Goal: Information Seeking & Learning: Learn about a topic

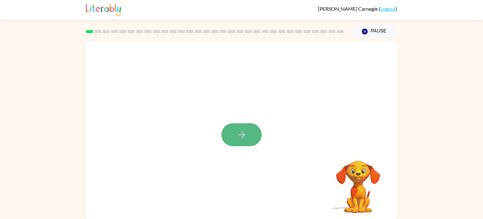
click at [247, 136] on button "button" at bounding box center [242, 134] width 40 height 23
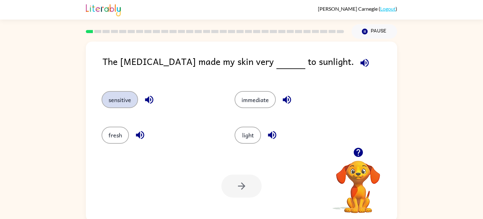
click at [129, 99] on button "sensitive" at bounding box center [120, 99] width 36 height 17
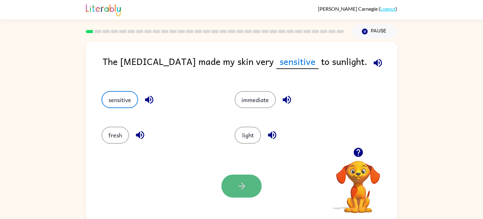
click at [243, 190] on icon "button" at bounding box center [241, 185] width 11 height 11
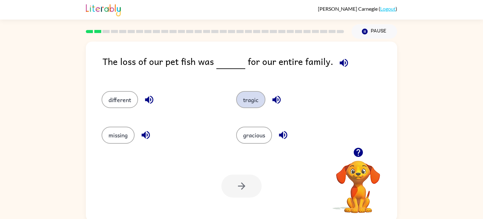
click at [253, 103] on button "tragic" at bounding box center [250, 99] width 29 height 17
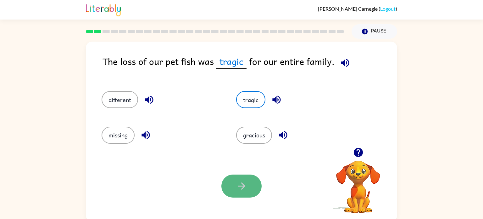
click at [246, 189] on icon "button" at bounding box center [241, 185] width 11 height 11
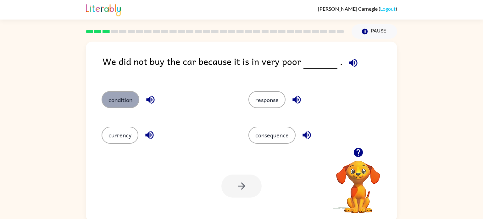
click at [124, 107] on button "condition" at bounding box center [121, 99] width 38 height 17
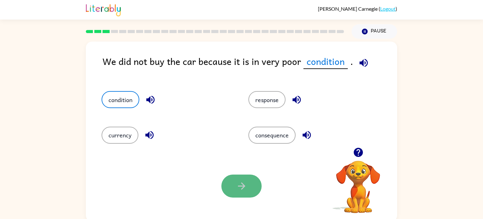
click at [247, 179] on button "button" at bounding box center [242, 185] width 40 height 23
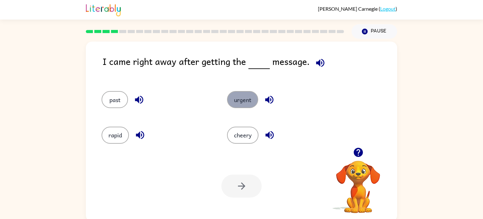
click at [251, 96] on button "urgent" at bounding box center [242, 99] width 31 height 17
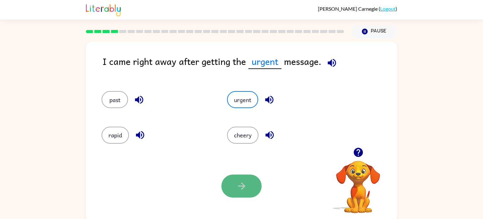
drag, startPoint x: 235, startPoint y: 184, endPoint x: 233, endPoint y: 178, distance: 6.2
click at [233, 178] on button "button" at bounding box center [242, 185] width 40 height 23
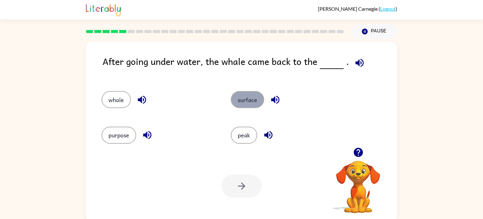
click at [240, 100] on button "surface" at bounding box center [247, 99] width 33 height 17
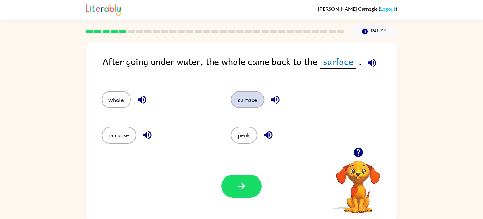
click at [238, 98] on button "surface" at bounding box center [247, 99] width 33 height 17
click at [244, 191] on button "button" at bounding box center [242, 185] width 40 height 23
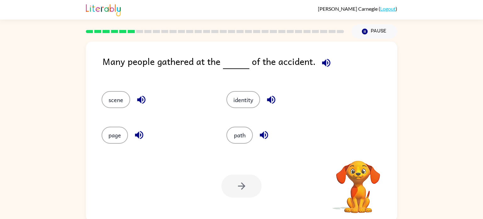
click at [200, 150] on div "Many people gathered at the of the accident. scene identity page path Your brow…" at bounding box center [241, 132] width 311 height 180
click at [199, 119] on div "page" at bounding box center [152, 132] width 125 height 35
click at [112, 95] on button "scene" at bounding box center [116, 99] width 29 height 17
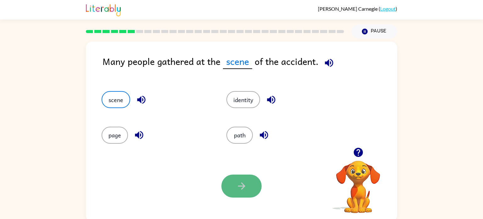
drag, startPoint x: 252, startPoint y: 188, endPoint x: 246, endPoint y: 184, distance: 7.5
click at [246, 184] on button "button" at bounding box center [242, 185] width 40 height 23
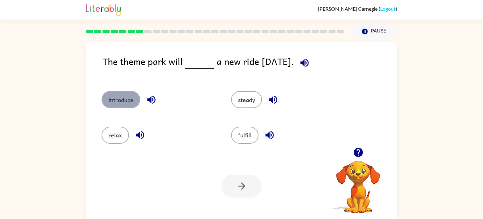
click at [125, 103] on button "introduce" at bounding box center [121, 99] width 39 height 17
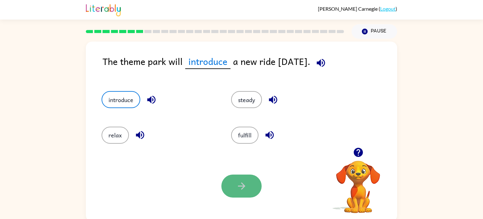
click at [236, 183] on button "button" at bounding box center [242, 185] width 40 height 23
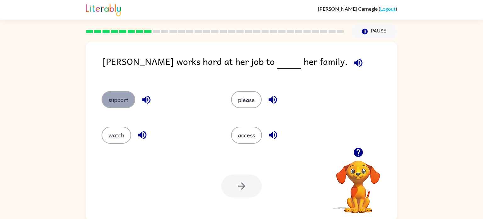
click at [125, 97] on button "support" at bounding box center [119, 99] width 34 height 17
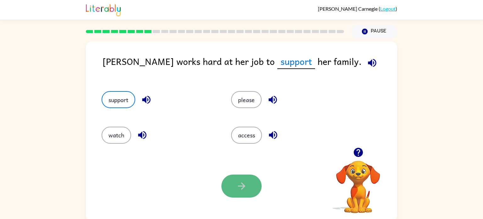
drag, startPoint x: 230, startPoint y: 179, endPoint x: 229, endPoint y: 176, distance: 4.1
click at [229, 176] on button "button" at bounding box center [242, 185] width 40 height 23
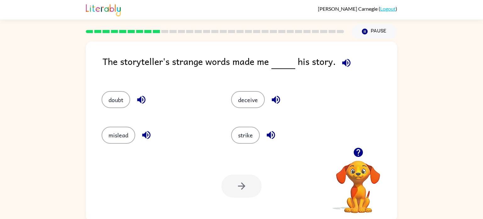
click at [194, 122] on div "mislead" at bounding box center [155, 132] width 130 height 35
click at [119, 93] on button "doubt" at bounding box center [116, 99] width 29 height 17
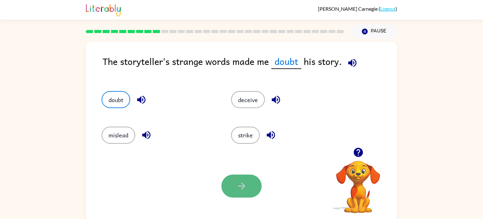
click at [241, 178] on button "button" at bounding box center [242, 185] width 40 height 23
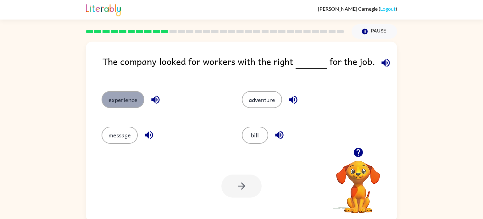
click at [134, 102] on button "experience" at bounding box center [123, 99] width 43 height 17
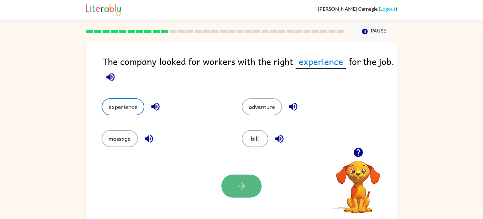
click at [252, 181] on button "button" at bounding box center [242, 185] width 40 height 23
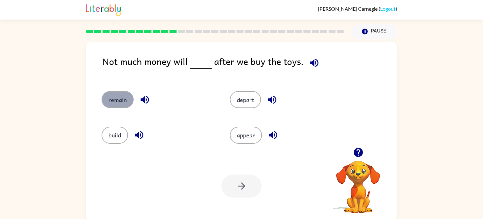
click at [119, 104] on button "remain" at bounding box center [118, 99] width 32 height 17
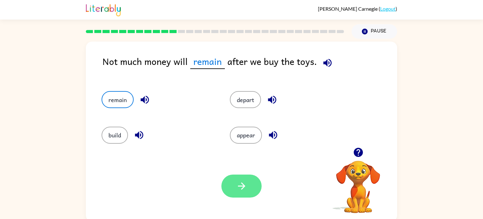
click at [253, 194] on button "button" at bounding box center [242, 185] width 40 height 23
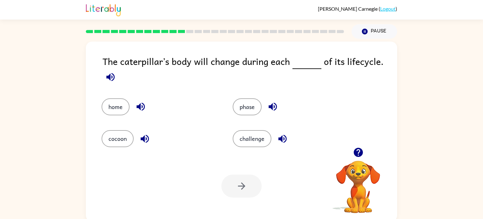
click at [197, 124] on div "cocoon" at bounding box center [155, 134] width 131 height 32
click at [117, 140] on button "cocoon" at bounding box center [118, 138] width 32 height 17
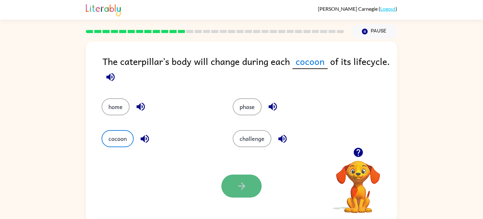
drag, startPoint x: 250, startPoint y: 188, endPoint x: 251, endPoint y: 185, distance: 3.6
click at [251, 185] on button "button" at bounding box center [242, 185] width 40 height 23
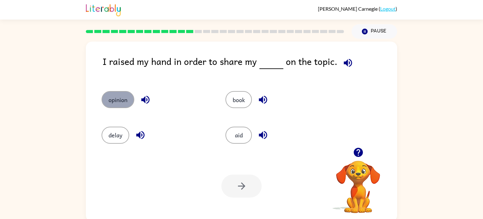
click at [117, 104] on button "opinion" at bounding box center [118, 99] width 33 height 17
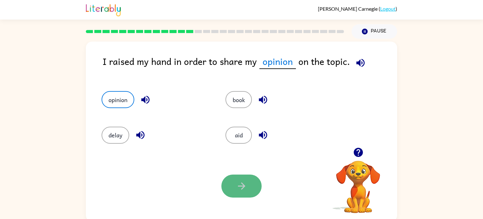
click at [254, 186] on button "button" at bounding box center [242, 185] width 40 height 23
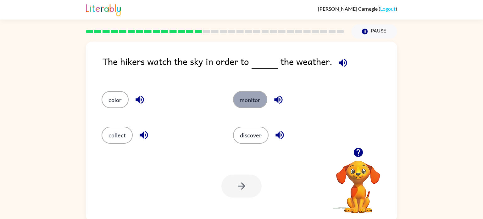
click at [241, 102] on button "monitor" at bounding box center [250, 99] width 34 height 17
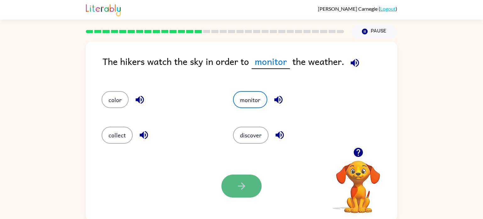
click at [257, 177] on button "button" at bounding box center [242, 185] width 40 height 23
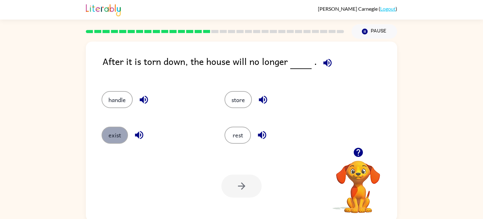
click at [121, 135] on button "exist" at bounding box center [115, 134] width 26 height 17
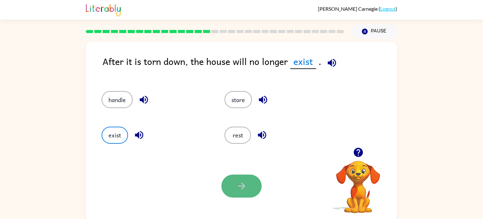
click at [228, 182] on button "button" at bounding box center [242, 185] width 40 height 23
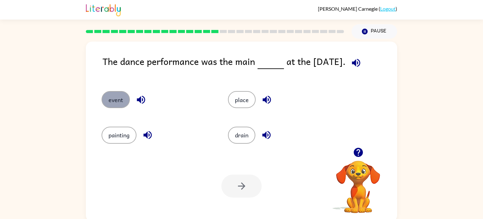
click at [117, 98] on button "event" at bounding box center [116, 99] width 28 height 17
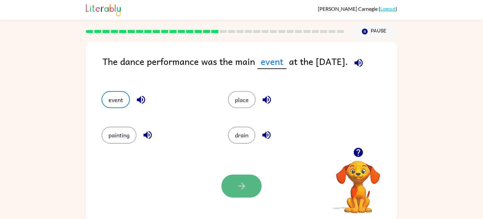
click at [248, 177] on button "button" at bounding box center [242, 185] width 40 height 23
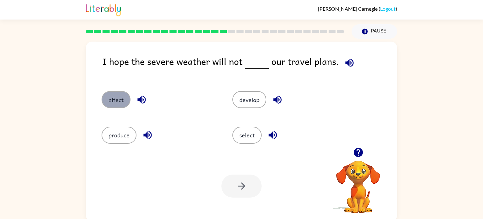
click at [122, 99] on button "affect" at bounding box center [116, 99] width 29 height 17
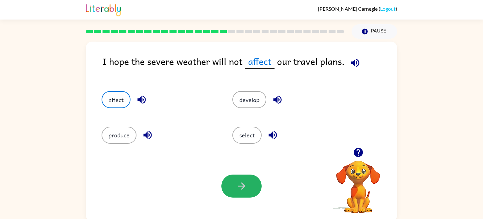
drag, startPoint x: 229, startPoint y: 178, endPoint x: 224, endPoint y: 168, distance: 10.7
click at [224, 168] on div "Your browser must support playing .mp4 files to use Literably. Please try using…" at bounding box center [241, 185] width 311 height 71
drag, startPoint x: 232, startPoint y: 175, endPoint x: 228, endPoint y: 170, distance: 6.4
click at [228, 170] on div "Your browser must support playing .mp4 files to use Literably. Please try using…" at bounding box center [241, 185] width 311 height 71
click at [244, 182] on icon "button" at bounding box center [241, 185] width 11 height 11
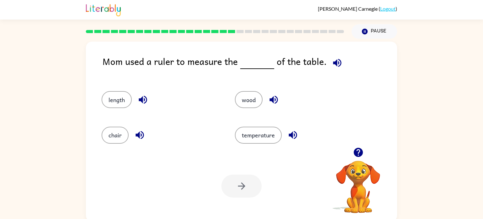
click at [202, 114] on div "length" at bounding box center [156, 96] width 133 height 35
click at [115, 98] on button "length" at bounding box center [117, 99] width 30 height 17
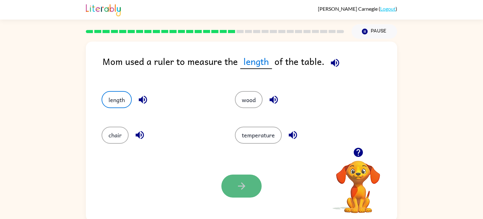
click at [232, 179] on button "button" at bounding box center [242, 185] width 40 height 23
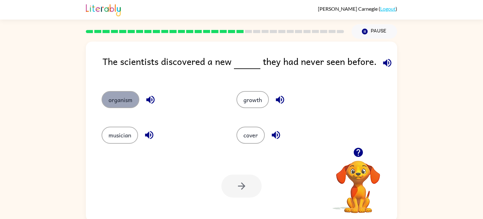
click at [121, 97] on button "organism" at bounding box center [121, 99] width 38 height 17
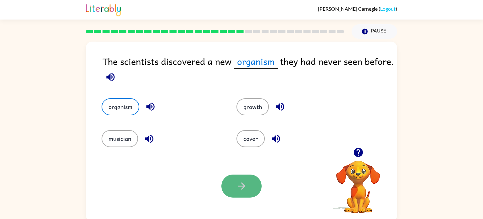
click at [225, 180] on button "button" at bounding box center [242, 185] width 40 height 23
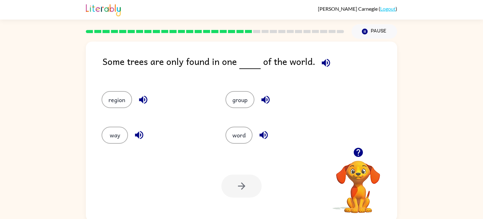
scroll to position [3, 0]
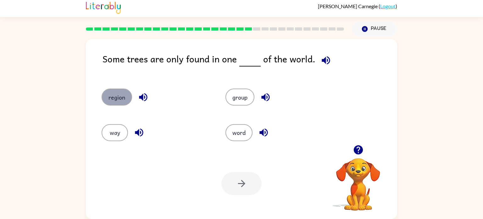
click at [121, 101] on button "region" at bounding box center [117, 96] width 31 height 17
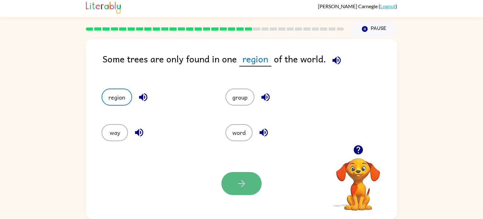
click at [243, 183] on icon "button" at bounding box center [241, 183] width 11 height 11
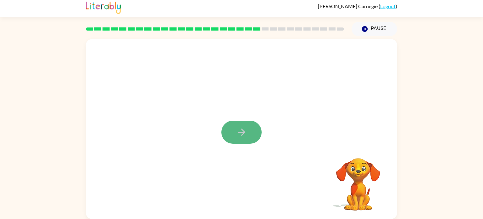
click at [242, 130] on icon "button" at bounding box center [241, 131] width 11 height 11
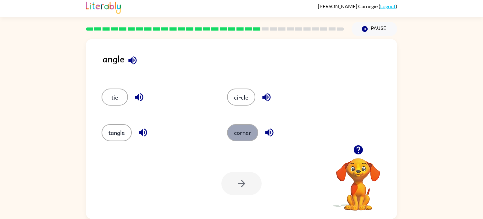
click at [235, 136] on button "corner" at bounding box center [242, 132] width 31 height 17
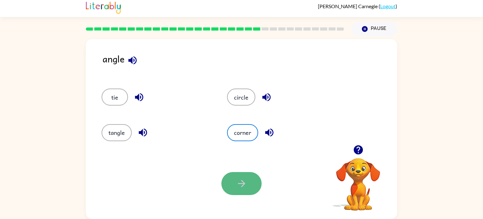
click at [230, 182] on button "button" at bounding box center [242, 183] width 40 height 23
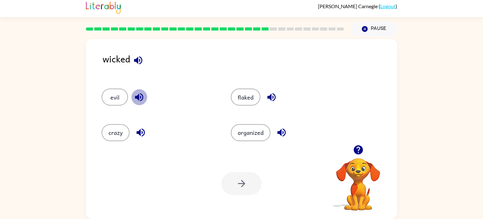
click at [138, 96] on icon "button" at bounding box center [139, 97] width 8 height 8
click at [114, 98] on button "evil" at bounding box center [115, 96] width 26 height 17
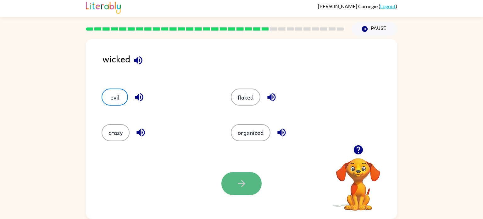
click at [245, 186] on icon "button" at bounding box center [241, 183] width 11 height 11
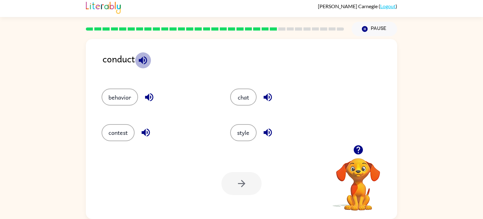
click at [141, 56] on icon "button" at bounding box center [142, 60] width 11 height 11
click at [248, 98] on button "chat" at bounding box center [243, 96] width 26 height 17
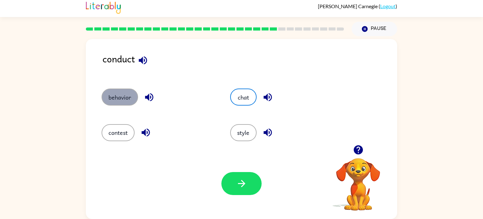
click at [126, 97] on button "behavior" at bounding box center [120, 96] width 36 height 17
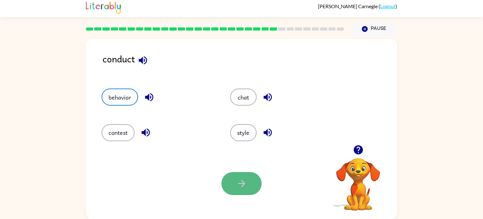
click at [228, 186] on button "button" at bounding box center [242, 183] width 40 height 23
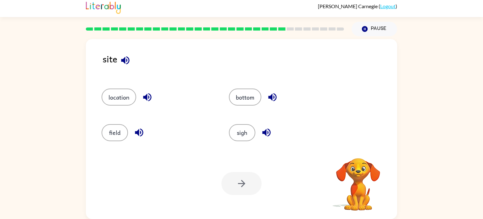
click at [209, 155] on div "Your browser must support playing .mp4 files to use Literably. Please try using…" at bounding box center [241, 183] width 311 height 71
click at [124, 132] on button "field" at bounding box center [115, 132] width 26 height 17
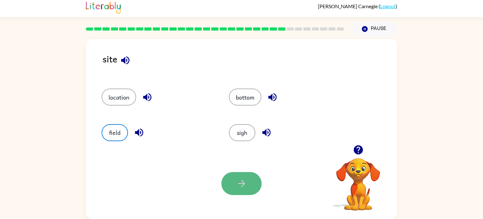
click at [234, 180] on button "button" at bounding box center [242, 183] width 40 height 23
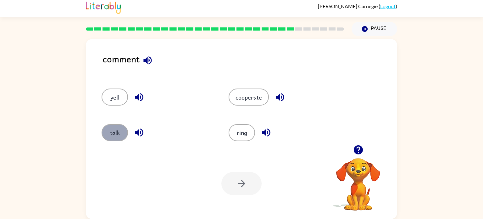
click at [112, 134] on button "talk" at bounding box center [115, 132] width 26 height 17
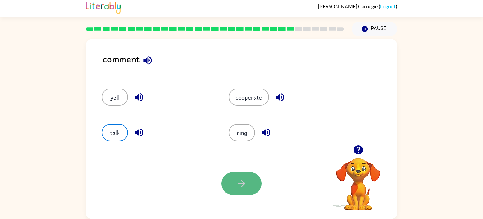
click at [229, 178] on button "button" at bounding box center [242, 183] width 40 height 23
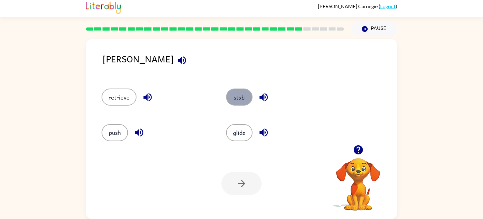
click at [237, 101] on button "stab" at bounding box center [239, 96] width 26 height 17
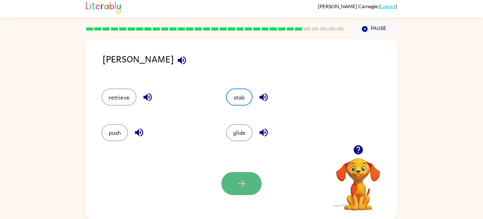
click at [242, 179] on icon "button" at bounding box center [241, 183] width 11 height 11
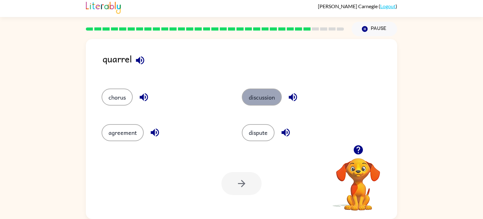
click at [258, 101] on button "discussion" at bounding box center [262, 96] width 40 height 17
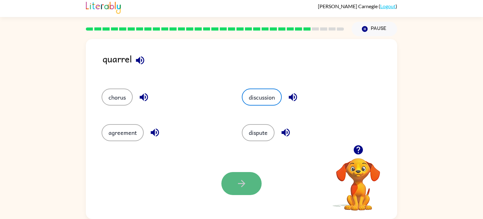
click at [246, 181] on icon "button" at bounding box center [241, 183] width 11 height 11
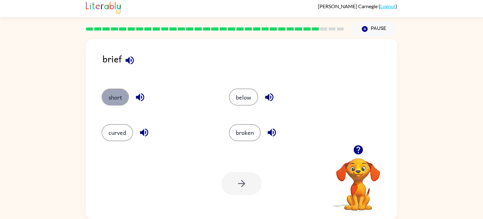
click at [120, 93] on button "short" at bounding box center [115, 96] width 27 height 17
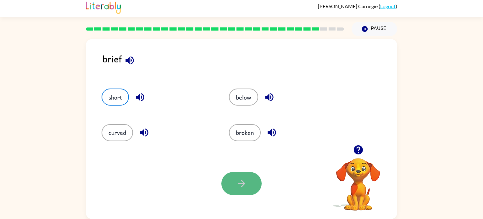
click at [230, 173] on button "button" at bounding box center [242, 183] width 40 height 23
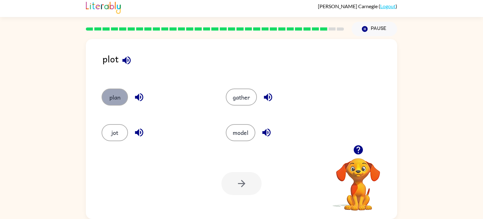
click at [121, 97] on button "plan" at bounding box center [115, 96] width 26 height 17
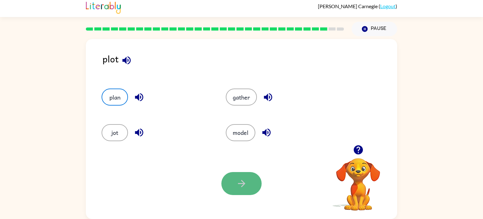
click at [239, 182] on icon "button" at bounding box center [241, 183] width 11 height 11
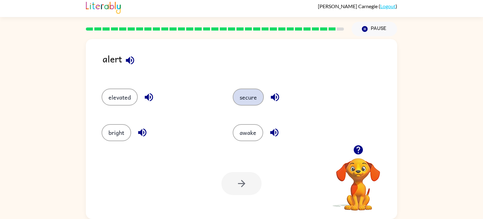
click at [244, 102] on button "secure" at bounding box center [248, 96] width 31 height 17
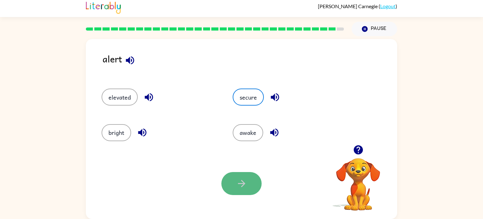
click at [240, 188] on icon "button" at bounding box center [241, 183] width 11 height 11
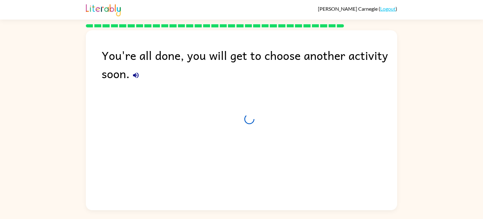
scroll to position [0, 0]
